Goal: Task Accomplishment & Management: Complete application form

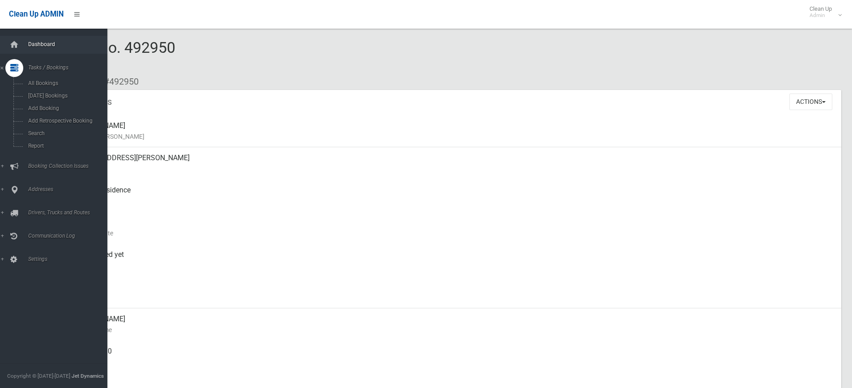
click at [26, 46] on span "Dashboard" at bounding box center [69, 44] width 89 height 6
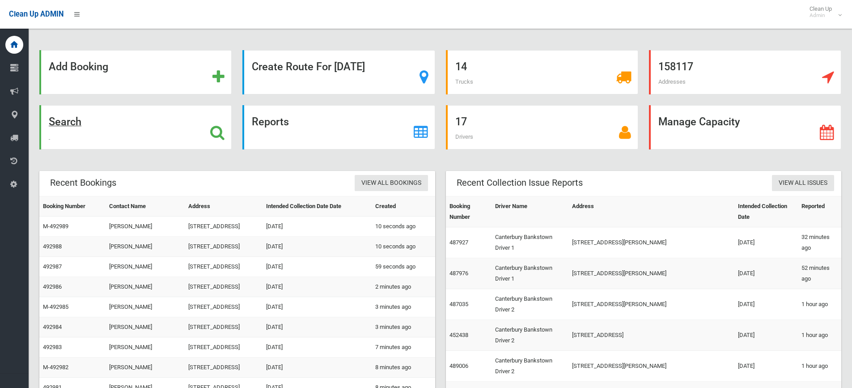
click at [156, 126] on div "Search" at bounding box center [135, 127] width 192 height 44
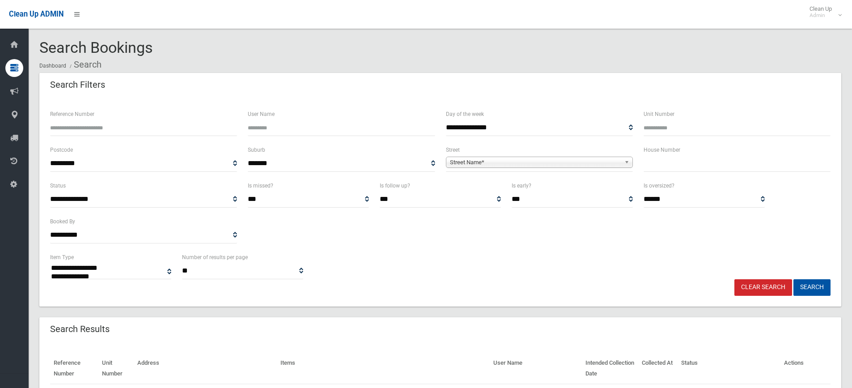
select select
click at [656, 164] on input "text" at bounding box center [737, 163] width 187 height 17
type input "**"
click at [568, 155] on span "**********" at bounding box center [539, 163] width 187 height 17
click at [538, 170] on span "**********" at bounding box center [539, 163] width 187 height 17
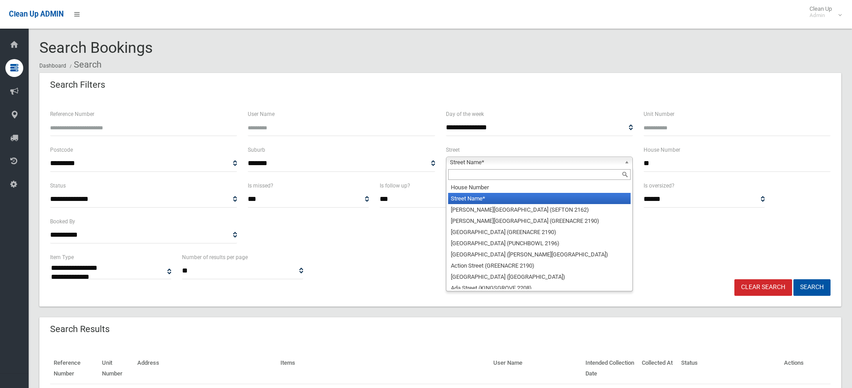
click at [534, 165] on span "Street Name*" at bounding box center [535, 162] width 171 height 11
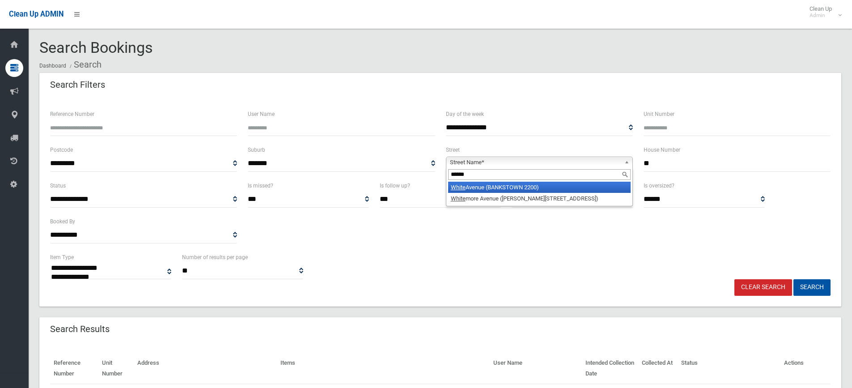
type input "*****"
click at [513, 188] on li "White Avenue (BANKSTOWN 2200)" at bounding box center [539, 187] width 182 height 11
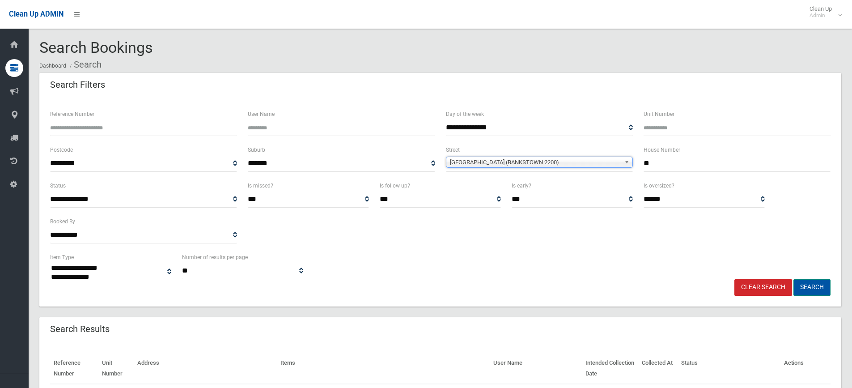
click at [800, 290] on button "Search" at bounding box center [811, 287] width 37 height 17
select select
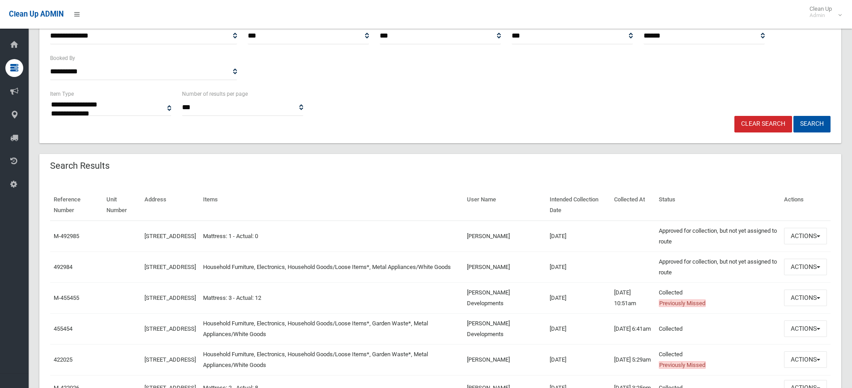
scroll to position [179, 0]
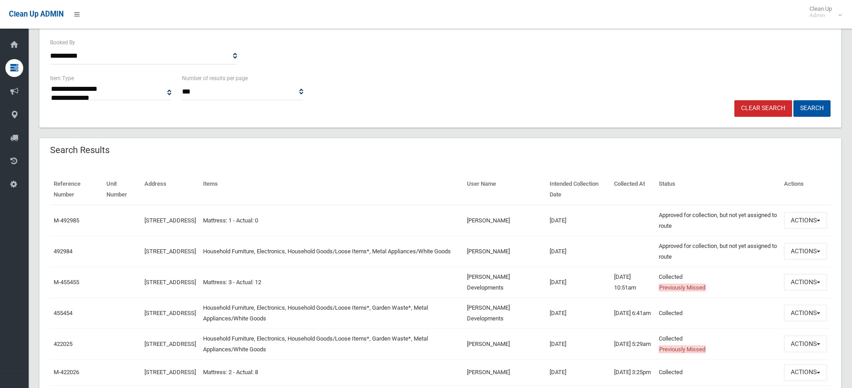
drag, startPoint x: 836, startPoint y: 75, endPoint x: 829, endPoint y: 89, distance: 16.0
click at [837, 75] on div "**********" at bounding box center [440, 23] width 802 height 208
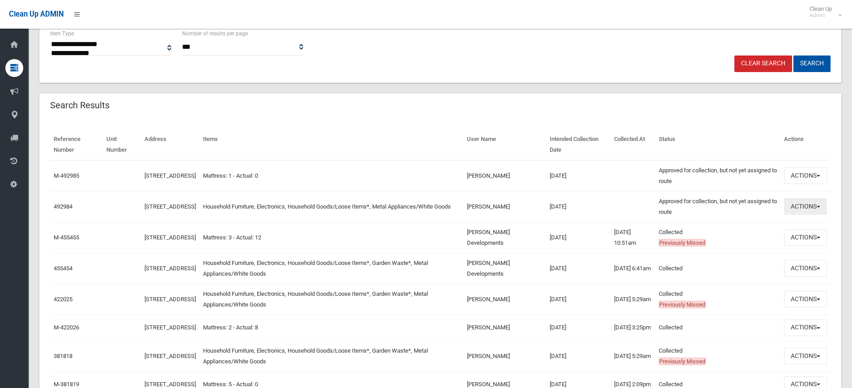
click at [817, 204] on button "Actions" at bounding box center [805, 206] width 43 height 17
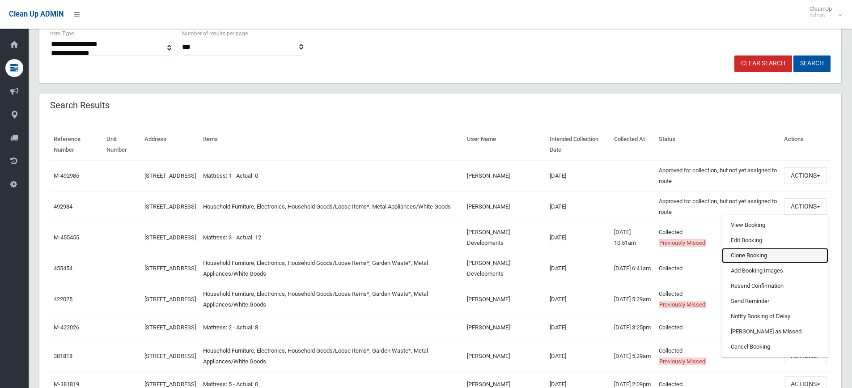
click at [765, 254] on link "Clone Booking" at bounding box center [775, 255] width 106 height 15
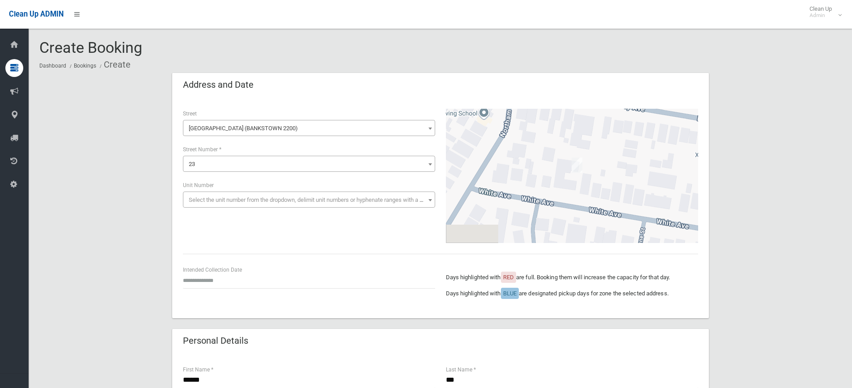
drag, startPoint x: 746, startPoint y: 118, endPoint x: 605, endPoint y: 157, distance: 146.6
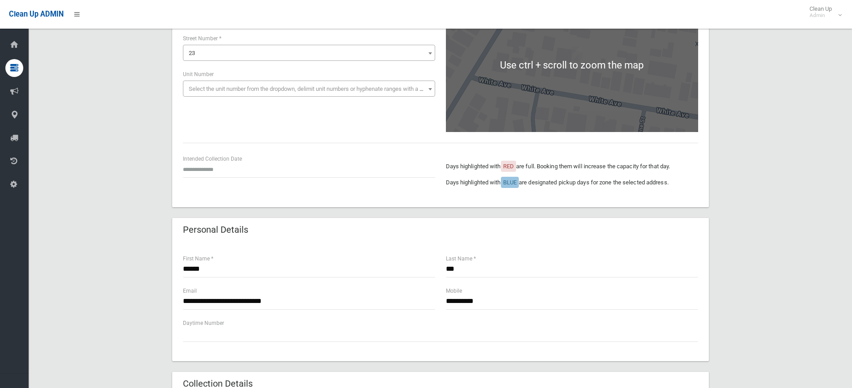
scroll to position [179, 0]
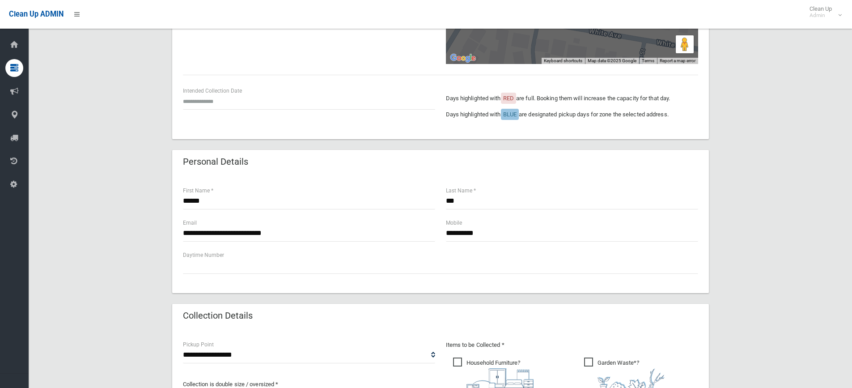
click at [227, 112] on div "Intended Collection Date" at bounding box center [309, 102] width 263 height 32
click at [236, 95] on input "text" at bounding box center [309, 101] width 252 height 17
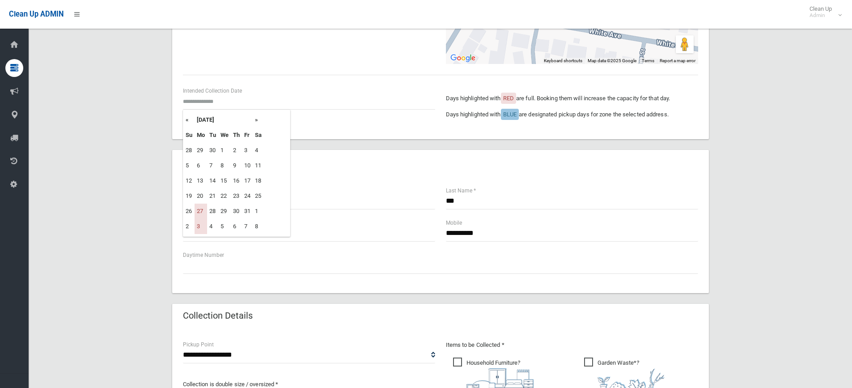
click at [247, 119] on th "October 2025" at bounding box center [224, 119] width 58 height 15
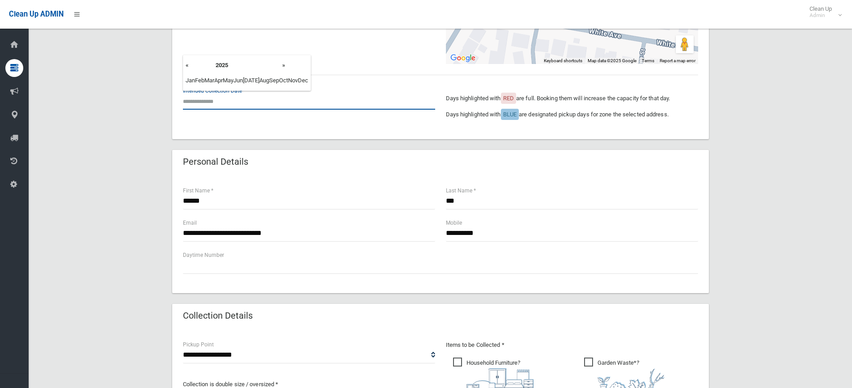
click at [200, 109] on input "text" at bounding box center [309, 101] width 252 height 17
click at [205, 100] on input "text" at bounding box center [309, 101] width 252 height 17
click at [134, 125] on div "**********" at bounding box center [440, 284] width 802 height 780
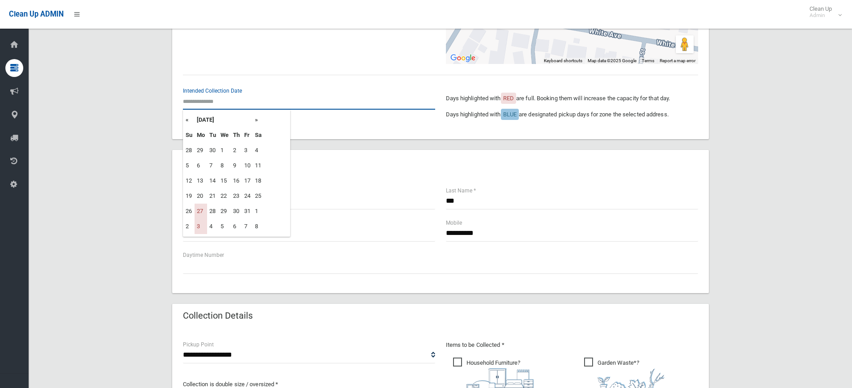
click at [223, 105] on input "text" at bounding box center [309, 101] width 252 height 17
click at [261, 123] on th "»" at bounding box center [258, 119] width 11 height 15
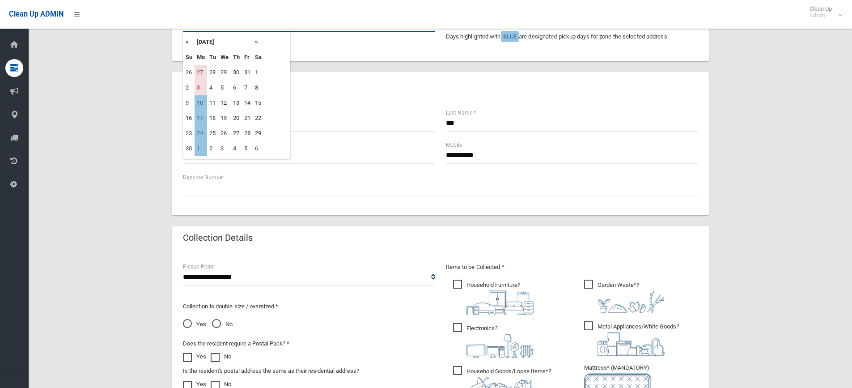
scroll to position [268, 0]
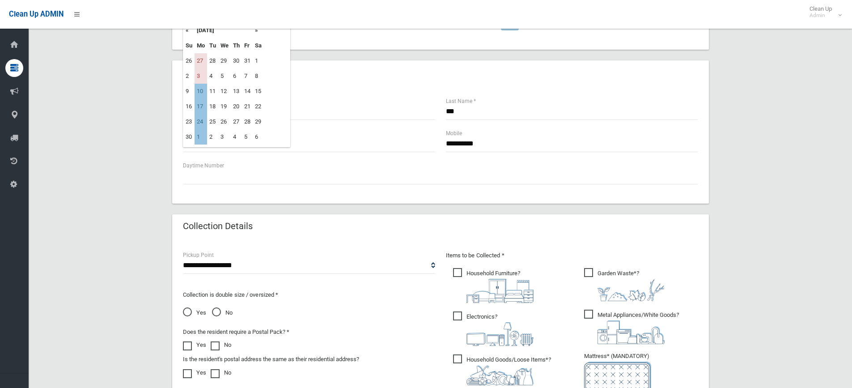
click at [610, 272] on span "Garden Waste* ?" at bounding box center [624, 284] width 81 height 33
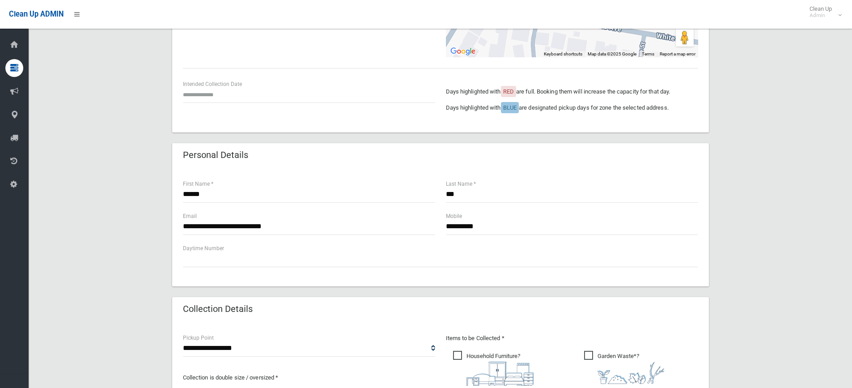
scroll to position [134, 0]
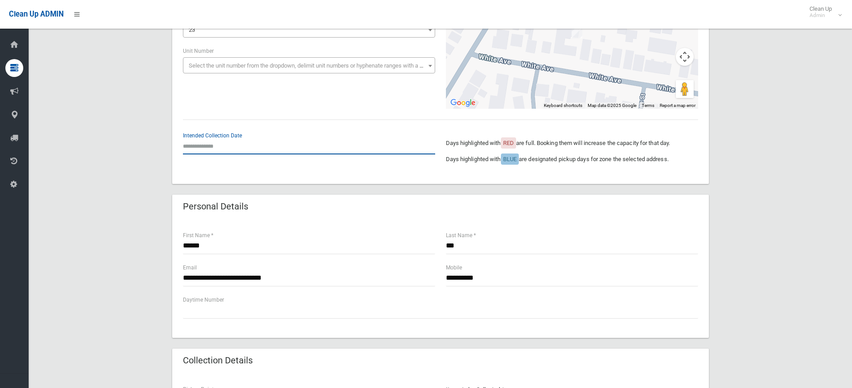
click at [201, 148] on input "text" at bounding box center [309, 146] width 252 height 17
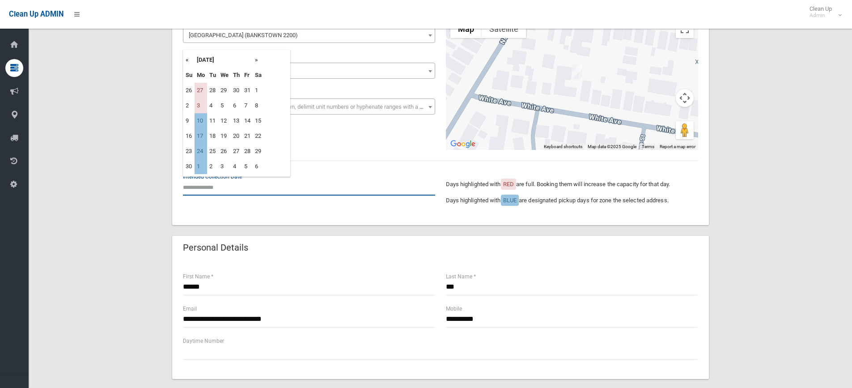
scroll to position [45, 0]
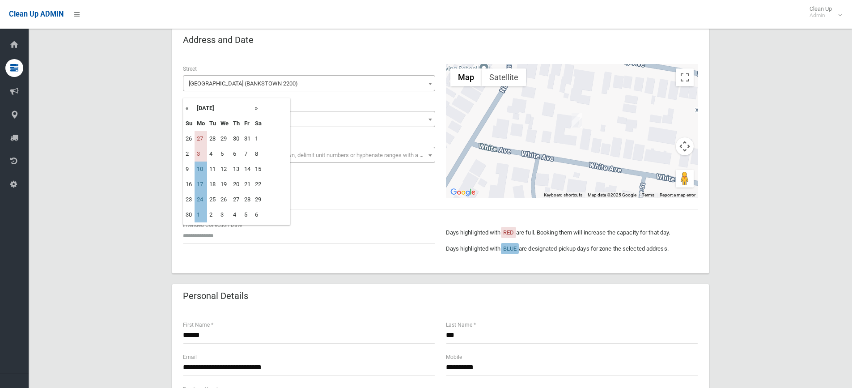
click at [255, 108] on th "»" at bounding box center [258, 108] width 11 height 15
click at [201, 154] on td "8" at bounding box center [201, 153] width 13 height 15
type input "**********"
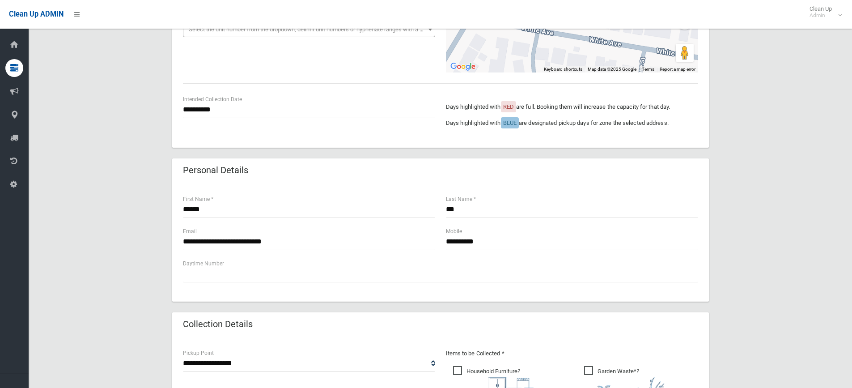
scroll to position [179, 0]
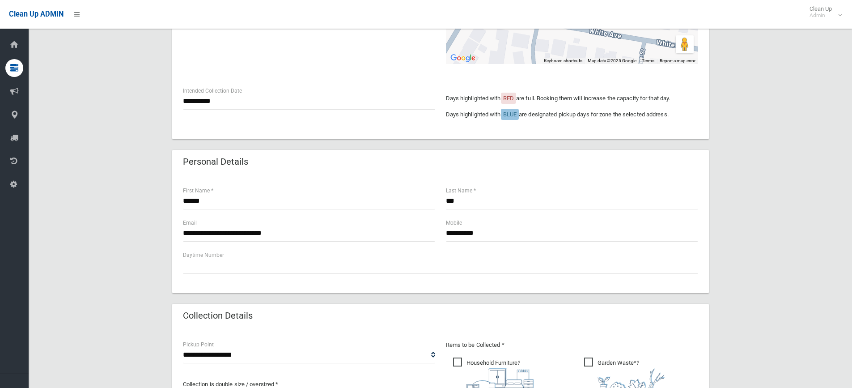
click at [755, 195] on div "**********" at bounding box center [440, 284] width 802 height 780
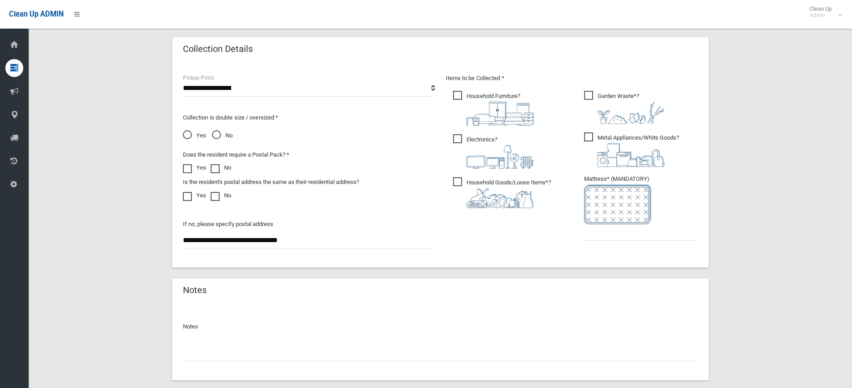
scroll to position [447, 0]
click at [638, 227] on input "text" at bounding box center [641, 230] width 114 height 17
type input "*"
drag, startPoint x: 183, startPoint y: 238, endPoint x: 307, endPoint y: 238, distance: 124.3
click at [307, 238] on div "**********" at bounding box center [309, 163] width 263 height 184
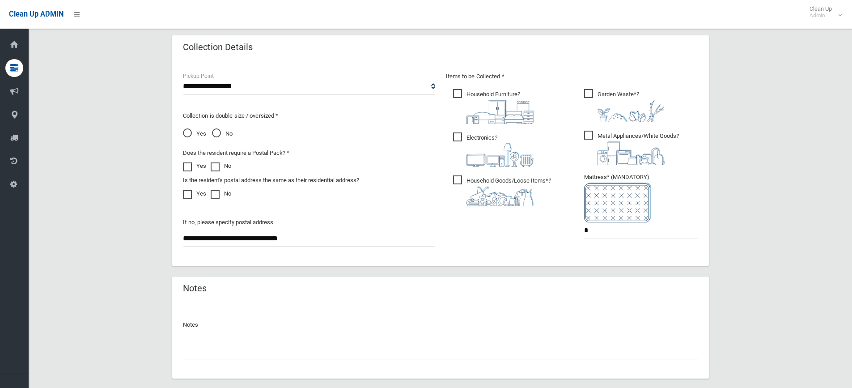
click at [750, 142] on div "**********" at bounding box center [440, 16] width 802 height 780
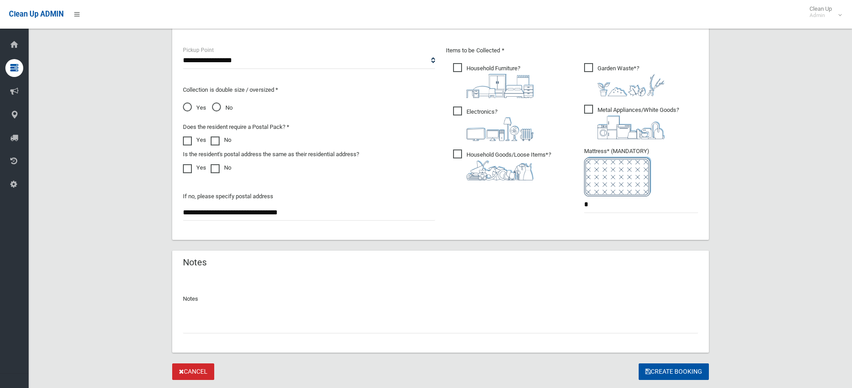
scroll to position [497, 0]
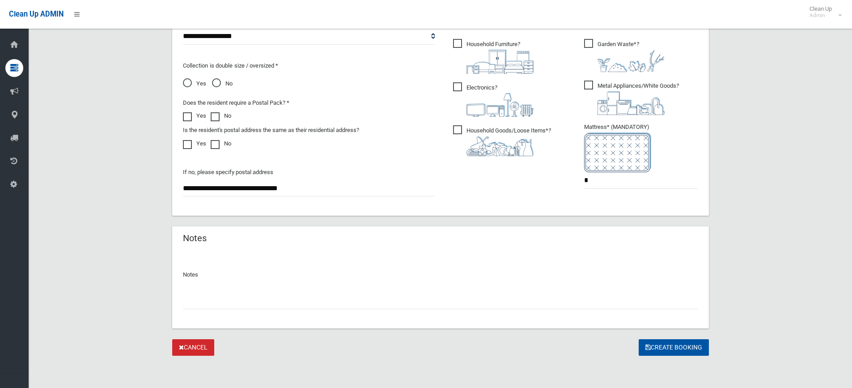
click at [660, 325] on div "Notes" at bounding box center [440, 289] width 537 height 77
click at [656, 340] on button "Create Booking" at bounding box center [674, 347] width 70 height 17
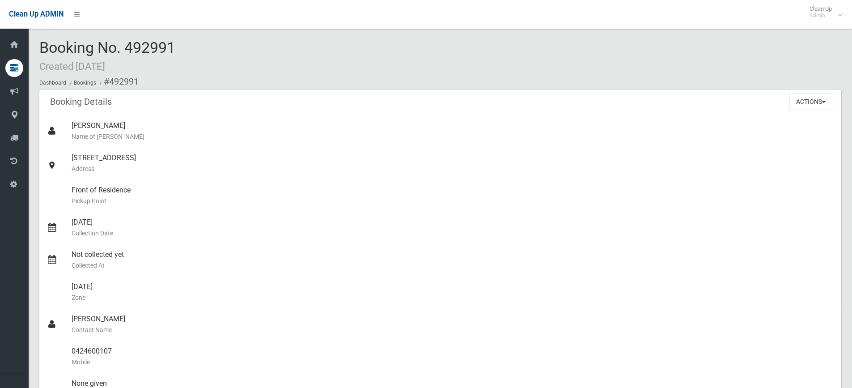
drag, startPoint x: 174, startPoint y: 50, endPoint x: 156, endPoint y: 46, distance: 18.8
click at [161, 49] on span "Booking No. 492991 Created [DATE]" at bounding box center [107, 55] width 136 height 35
drag, startPoint x: 136, startPoint y: 45, endPoint x: 193, endPoint y: 48, distance: 56.4
click at [191, 47] on div "Booking No. 492991 Created [DATE] Dashboard Bookings #492991" at bounding box center [440, 64] width 802 height 51
click at [234, 54] on div "Booking No. 492991 Created [DATE] Dashboard Bookings #492991" at bounding box center [440, 64] width 802 height 51
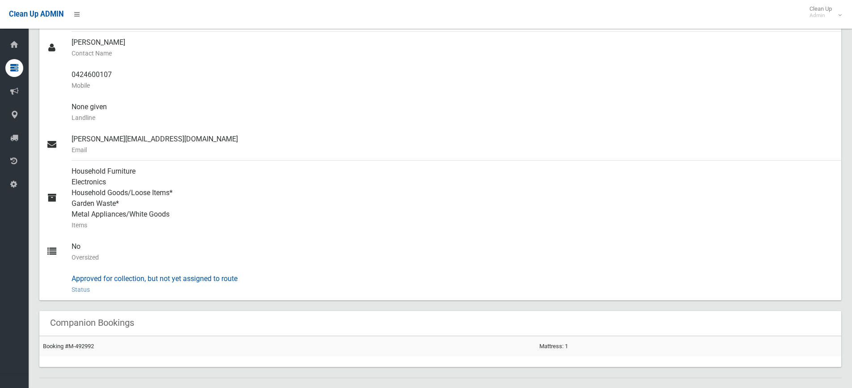
scroll to position [380, 0]
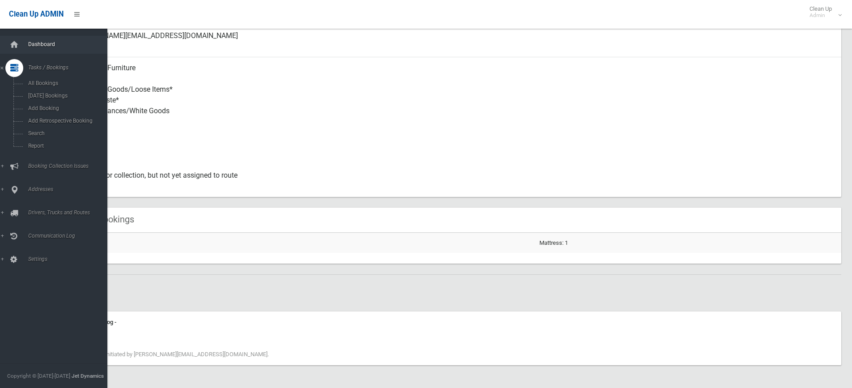
click at [29, 43] on span "Dashboard" at bounding box center [69, 44] width 89 height 6
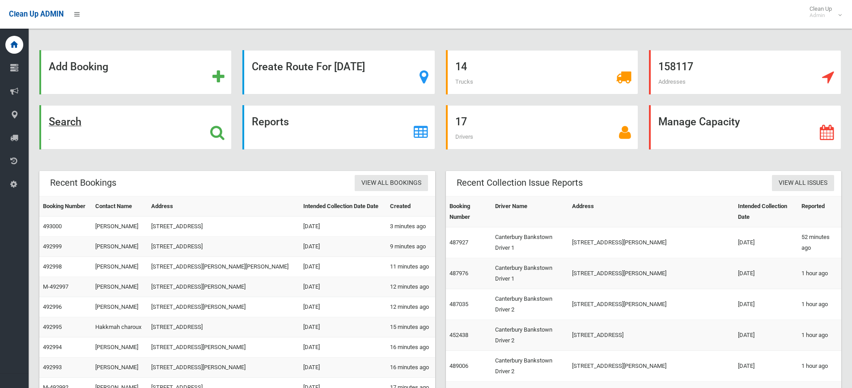
click at [178, 148] on div "Search" at bounding box center [135, 127] width 192 height 44
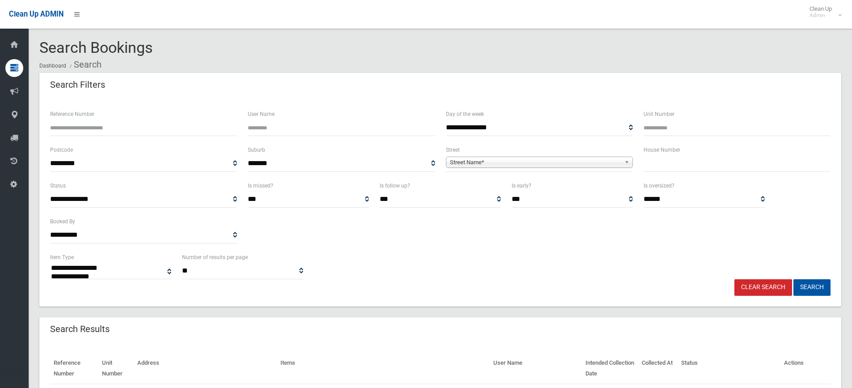
select select
click at [681, 168] on input "text" at bounding box center [737, 163] width 187 height 17
type input "*"
click at [593, 159] on span "Street Name*" at bounding box center [535, 162] width 171 height 11
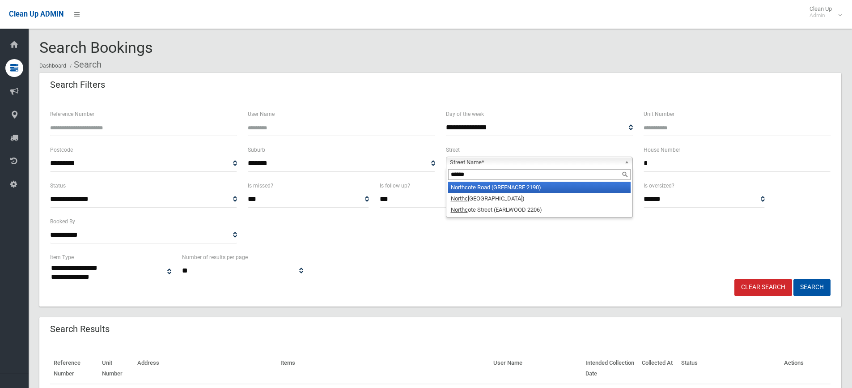
type input "******"
click at [507, 186] on li "Northc ote Road (GREENACRE 2190)" at bounding box center [539, 187] width 182 height 11
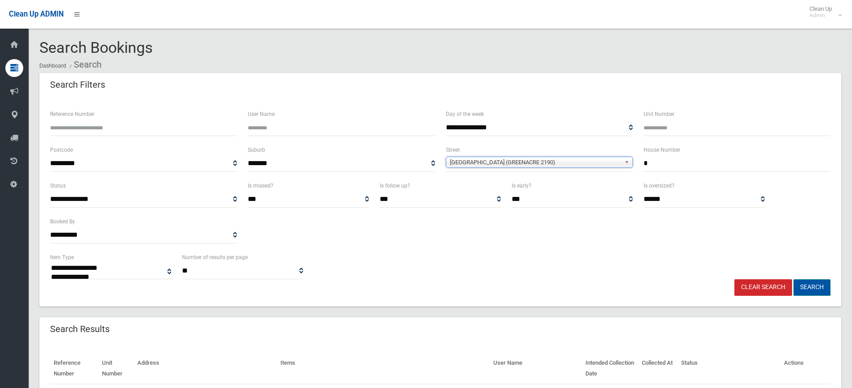
click at [806, 289] on button "Search" at bounding box center [811, 287] width 37 height 17
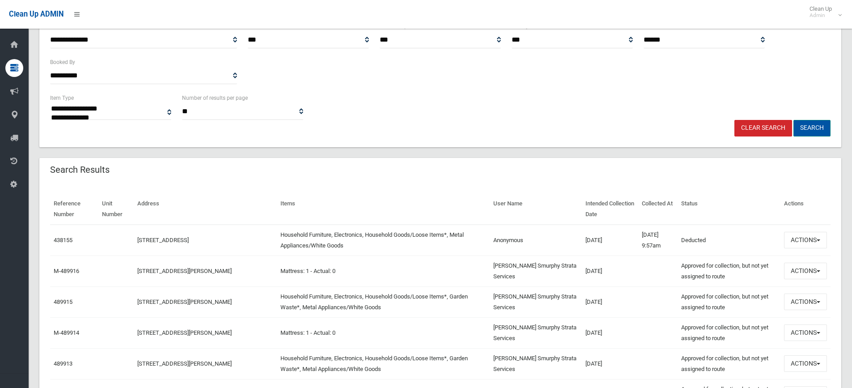
scroll to position [179, 0]
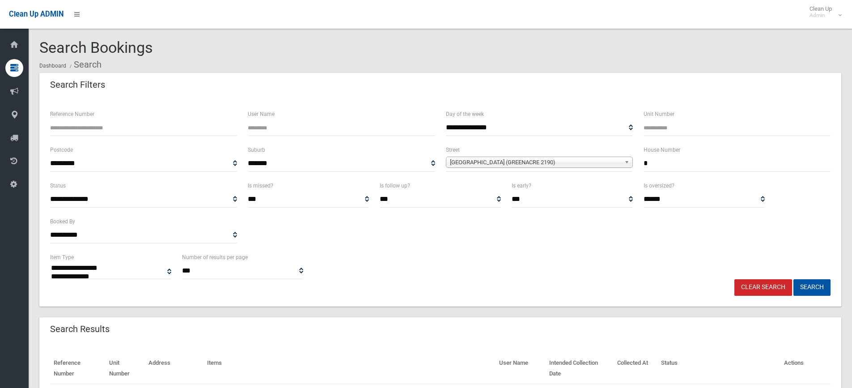
select select
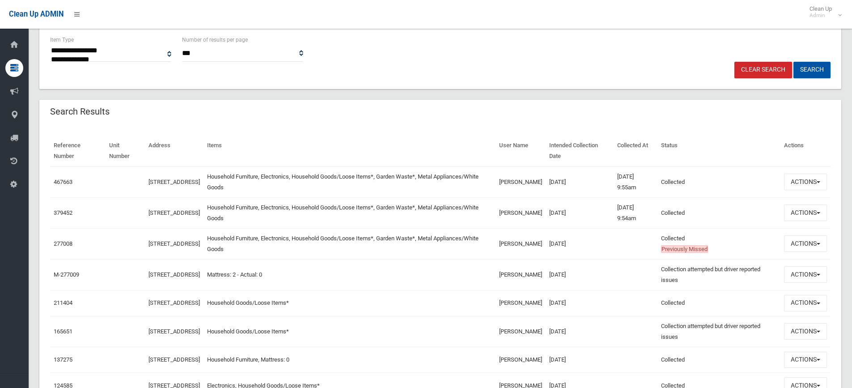
scroll to position [224, 0]
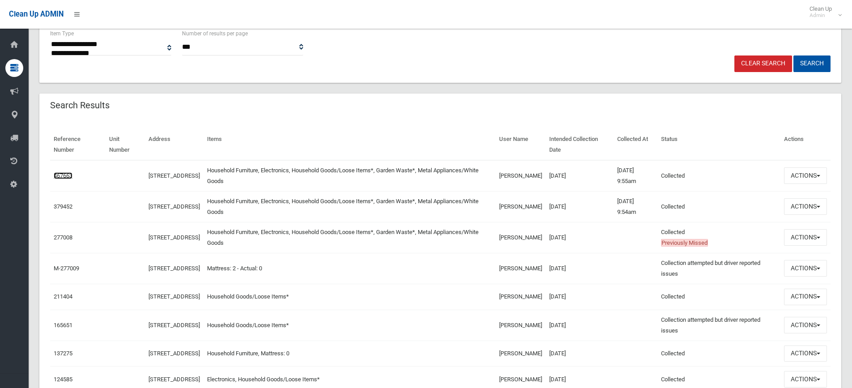
click at [60, 177] on link "467663" at bounding box center [63, 175] width 19 height 7
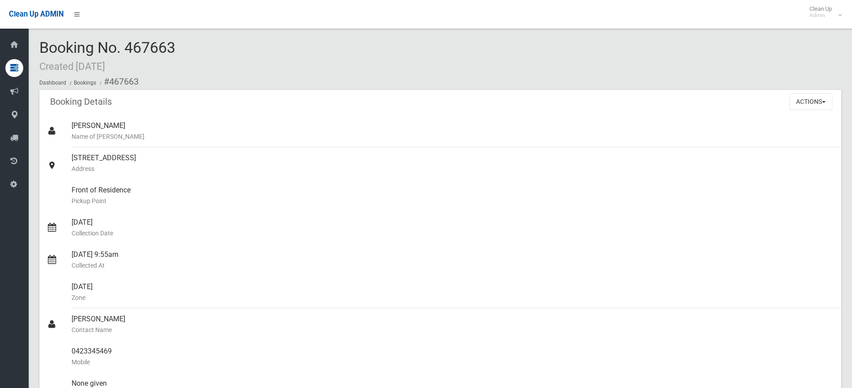
click at [822, 103] on button "Actions" at bounding box center [810, 101] width 43 height 17
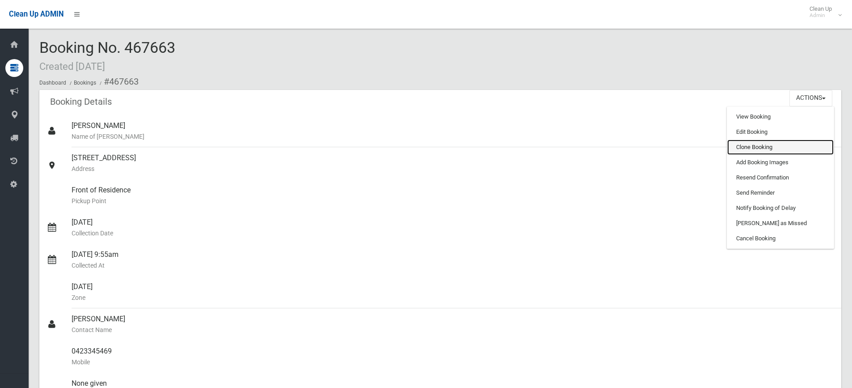
click at [751, 150] on link "Clone Booking" at bounding box center [780, 147] width 106 height 15
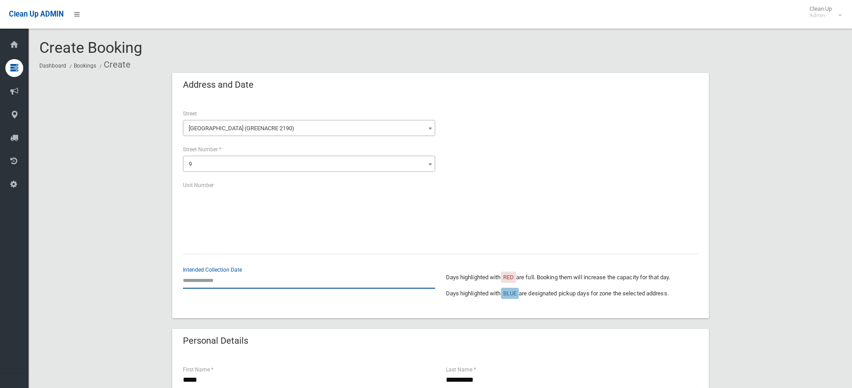
click at [238, 284] on input "text" at bounding box center [309, 280] width 252 height 17
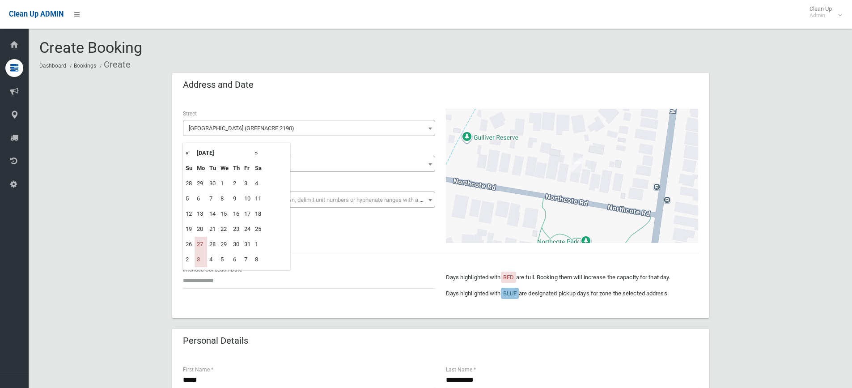
click at [258, 156] on th "»" at bounding box center [258, 152] width 11 height 15
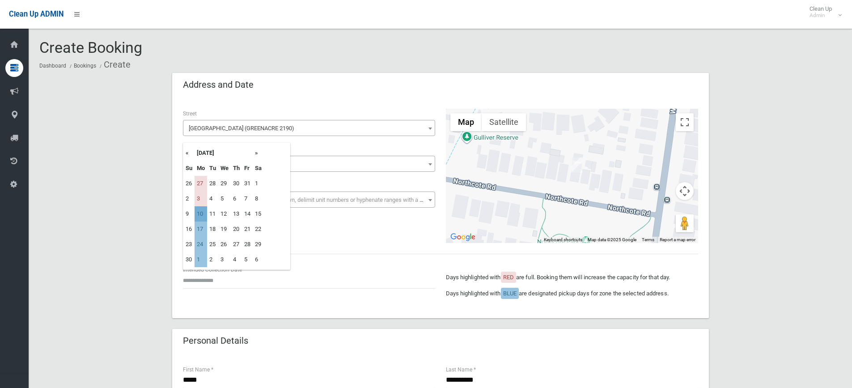
click at [204, 213] on td "10" at bounding box center [201, 213] width 13 height 15
type input "**********"
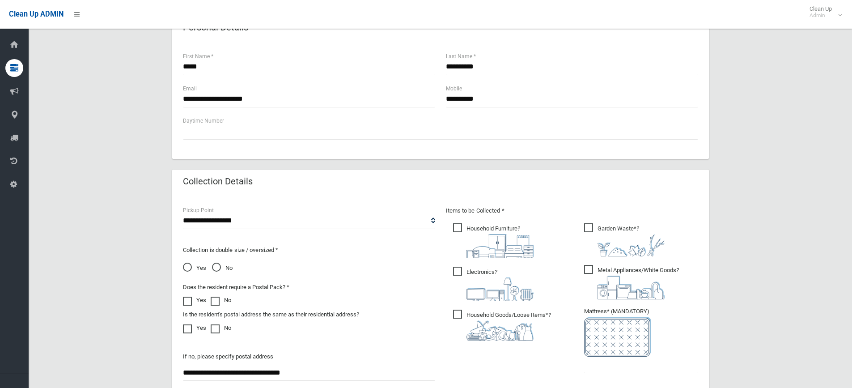
scroll to position [403, 0]
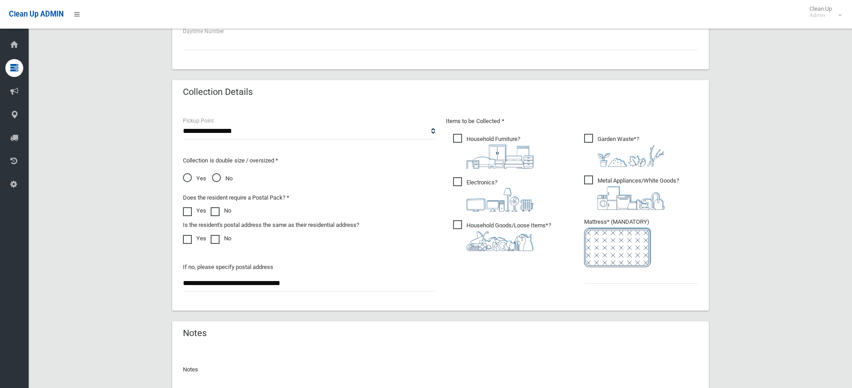
click at [586, 253] on img at bounding box center [617, 247] width 67 height 40
click at [586, 278] on input "text" at bounding box center [641, 275] width 114 height 17
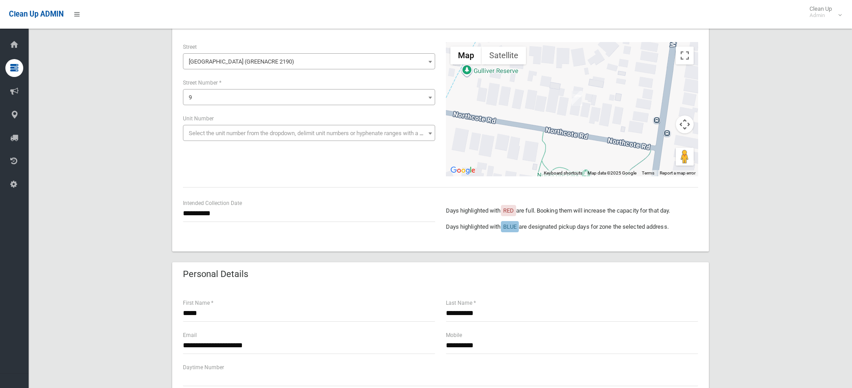
scroll to position [0, 0]
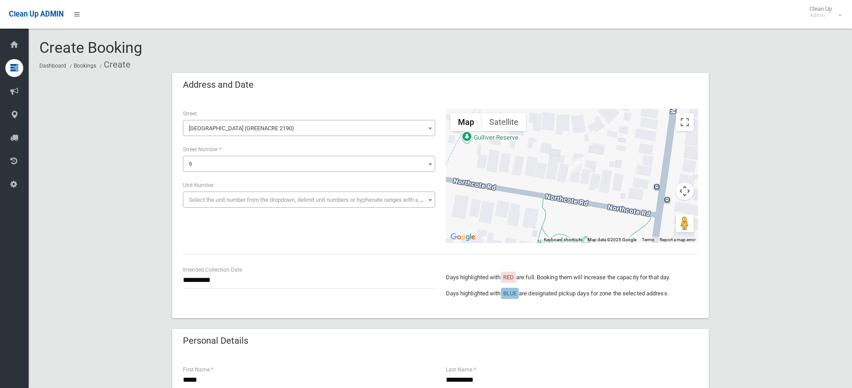
type input "*"
click at [215, 267] on div "**********" at bounding box center [309, 277] width 252 height 24
click at [212, 274] on input "**********" at bounding box center [309, 280] width 252 height 17
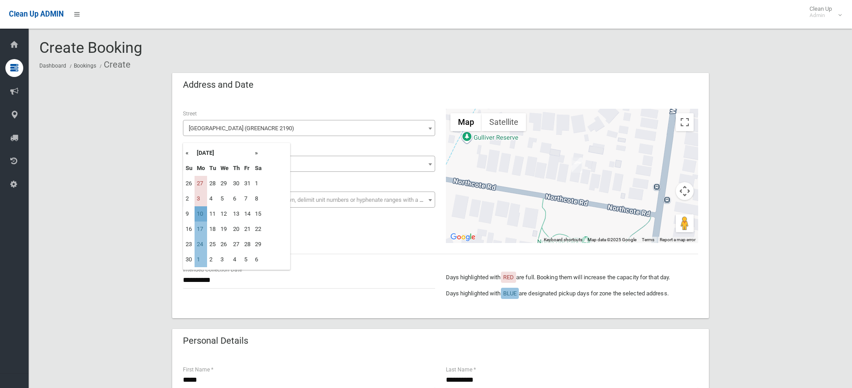
click at [199, 215] on td "10" at bounding box center [201, 213] width 13 height 15
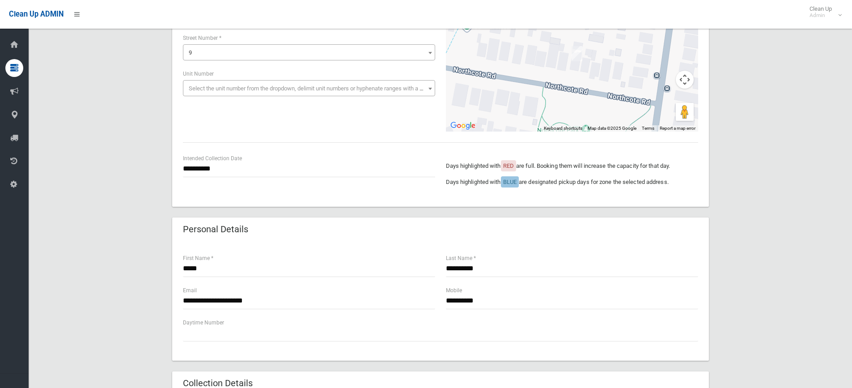
scroll to position [134, 0]
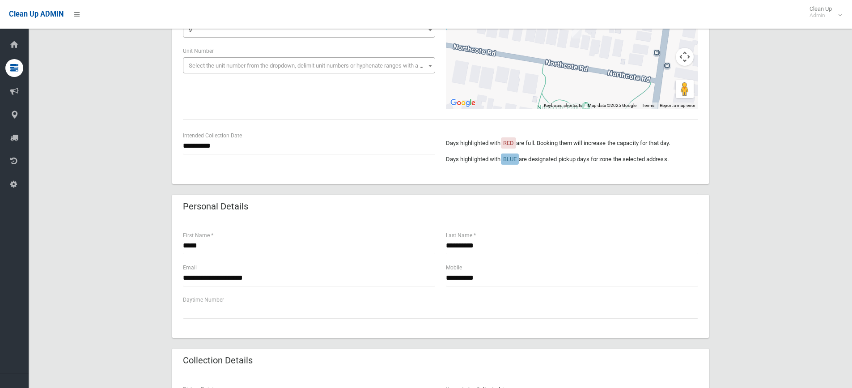
click at [715, 234] on div "**********" at bounding box center [440, 329] width 802 height 780
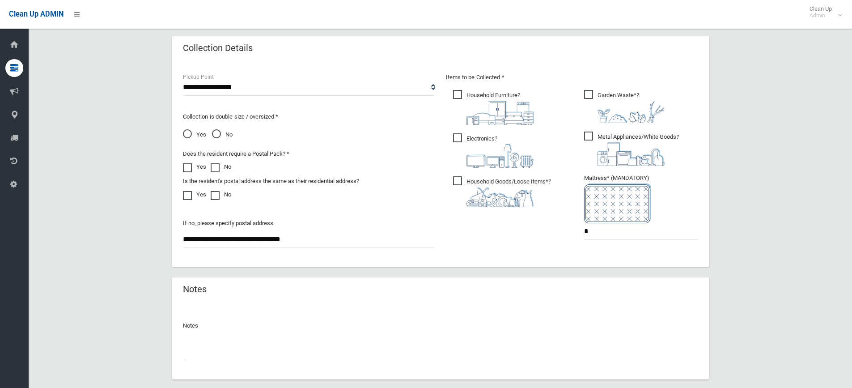
scroll to position [497, 0]
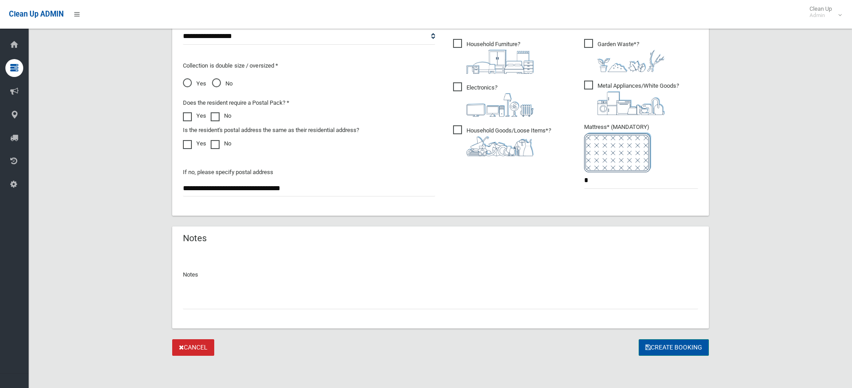
click at [648, 350] on icon "submit" at bounding box center [647, 347] width 5 height 6
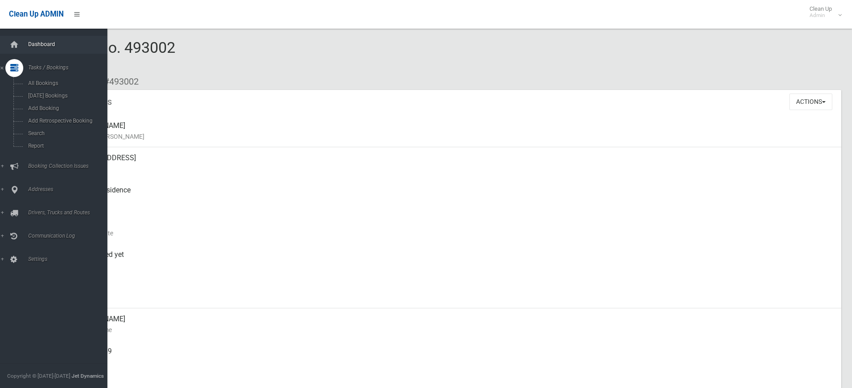
click at [32, 42] on span "Dashboard" at bounding box center [69, 44] width 89 height 6
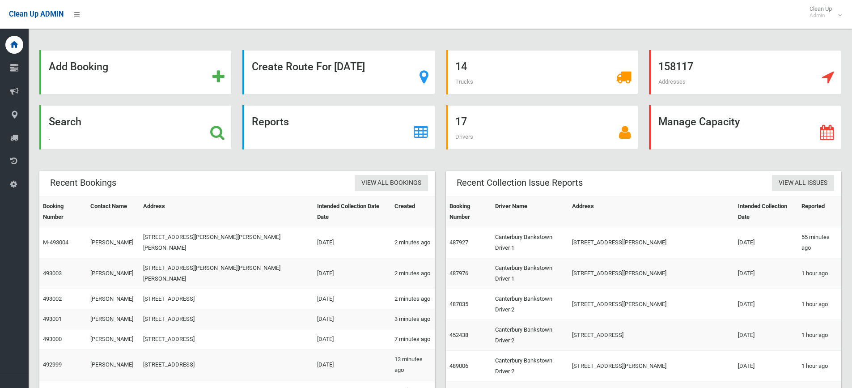
click at [108, 117] on div "Search" at bounding box center [135, 127] width 192 height 44
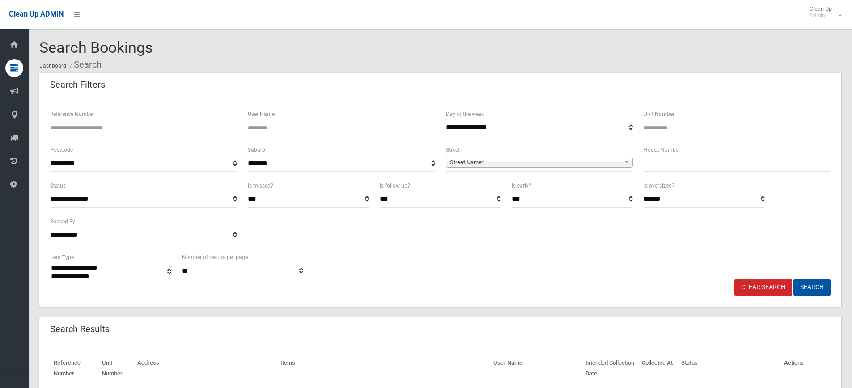
select select
type input "***"
click at [597, 165] on span "Street Name*" at bounding box center [535, 162] width 171 height 11
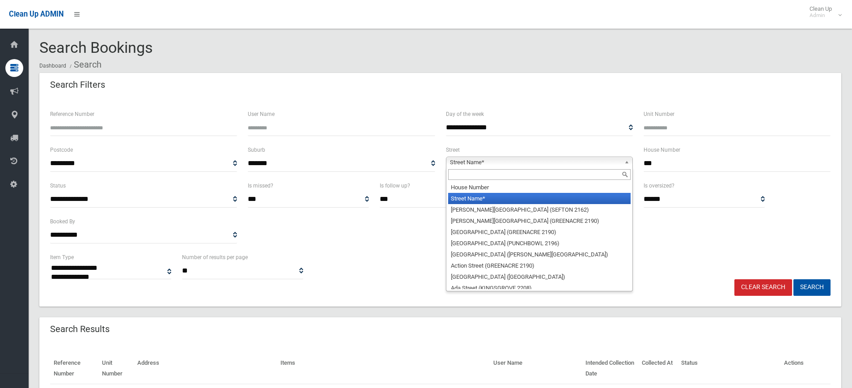
click at [543, 177] on input "text" at bounding box center [539, 174] width 182 height 11
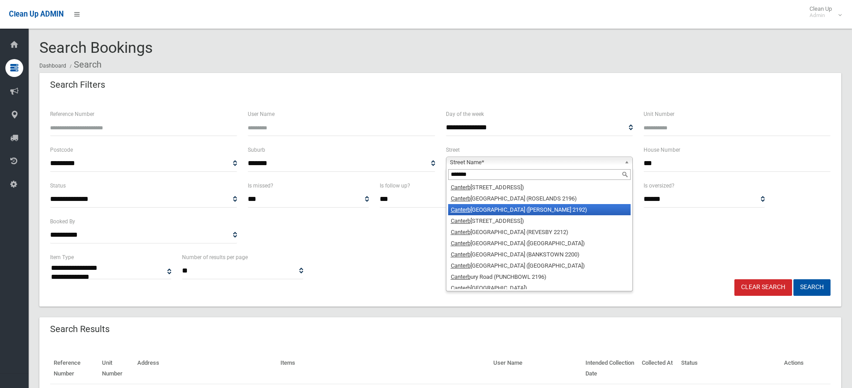
type input "*******"
click at [515, 209] on li "Canterb ury Road (BELMORE 2192)" at bounding box center [539, 209] width 182 height 11
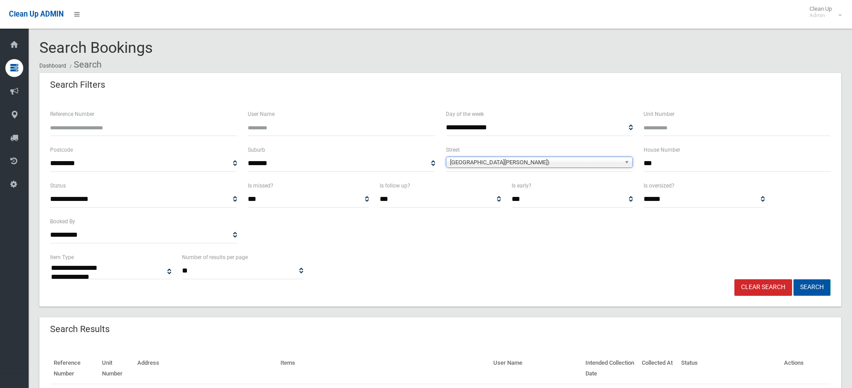
click at [814, 293] on button "Search" at bounding box center [811, 287] width 37 height 17
click at [819, 285] on button "Search" at bounding box center [811, 287] width 37 height 17
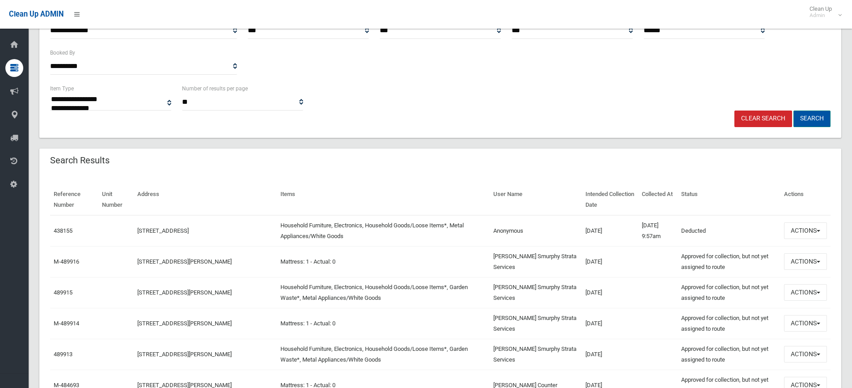
scroll to position [179, 0]
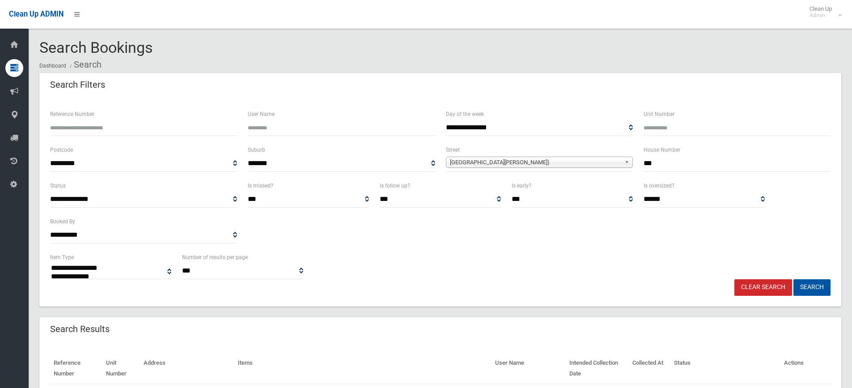
select select
